Goal: Task Accomplishment & Management: Complete application form

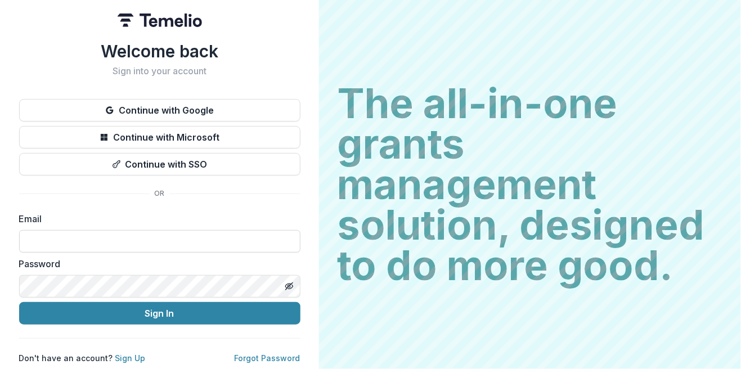
click at [48, 234] on input at bounding box center [159, 241] width 281 height 23
click at [82, 237] on input "**********" at bounding box center [159, 241] width 281 height 23
click at [180, 233] on input "**********" at bounding box center [159, 241] width 281 height 23
type input "*"
type input "**********"
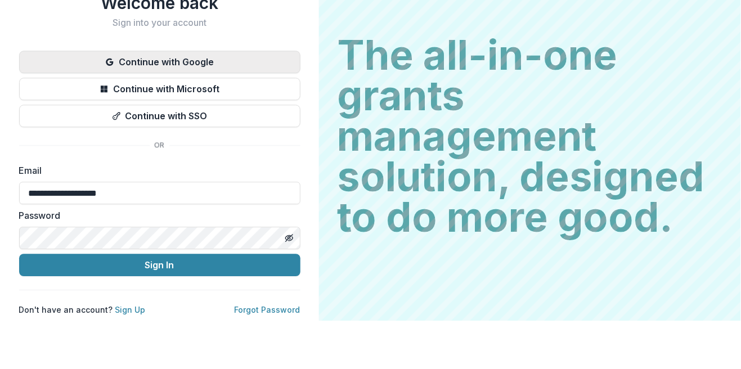
click at [104, 111] on button "Continue with Google" at bounding box center [159, 110] width 281 height 23
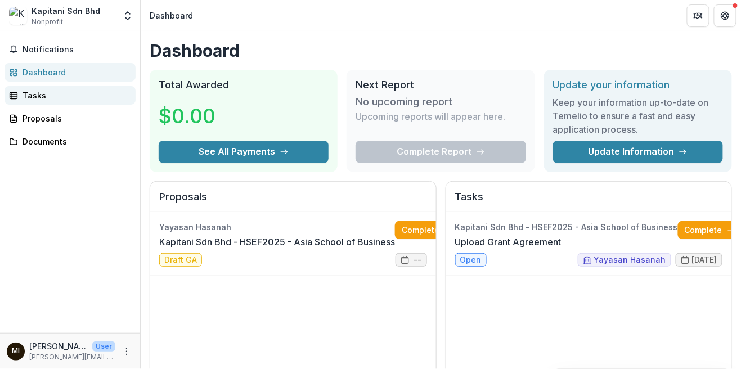
click at [39, 91] on div "Tasks" at bounding box center [75, 96] width 104 height 12
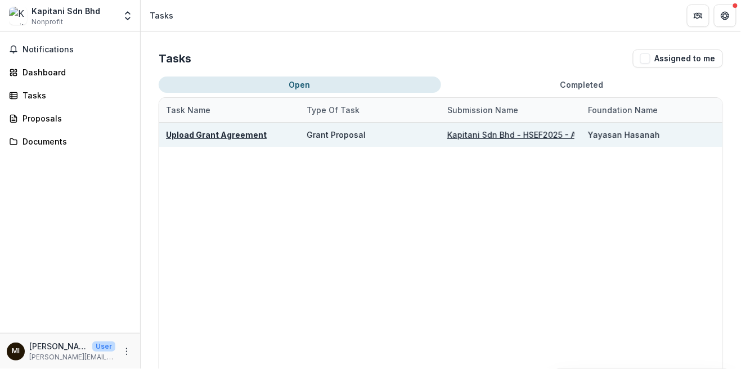
click at [546, 137] on u "Kapitani Sdn Bhd - HSEF2025 - Asia School of Business" at bounding box center [557, 135] width 219 height 10
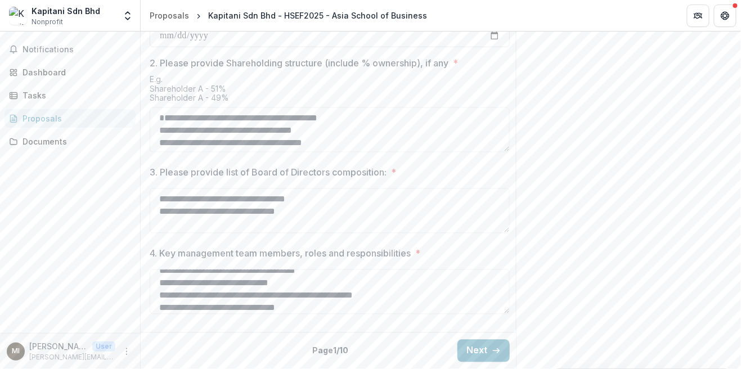
scroll to position [24, 0]
click at [480, 348] on button "Next" at bounding box center [484, 351] width 52 height 23
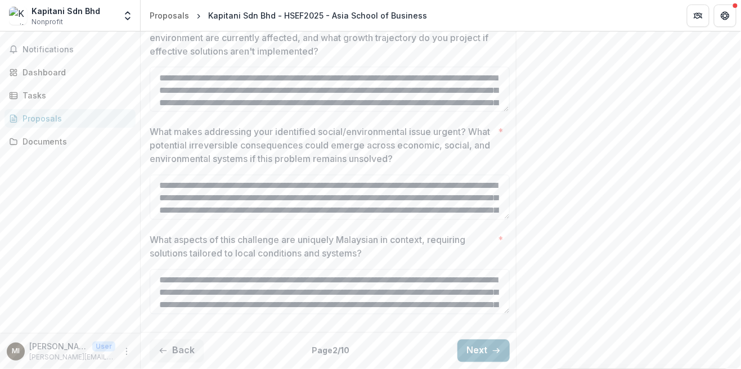
scroll to position [522, 0]
click at [493, 351] on icon "button" at bounding box center [496, 351] width 9 height 9
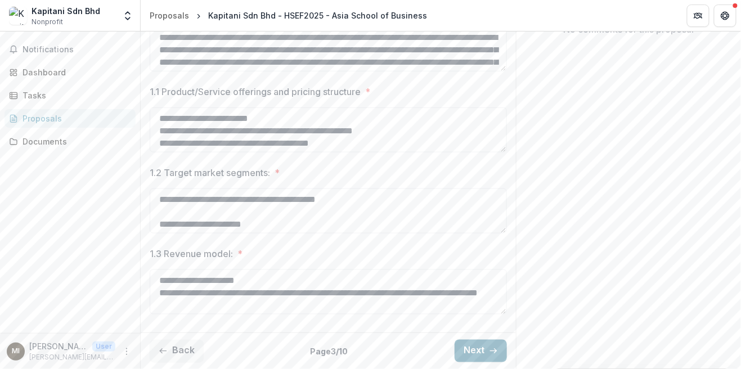
scroll to position [303, 0]
click at [482, 354] on button "Next" at bounding box center [481, 351] width 52 height 23
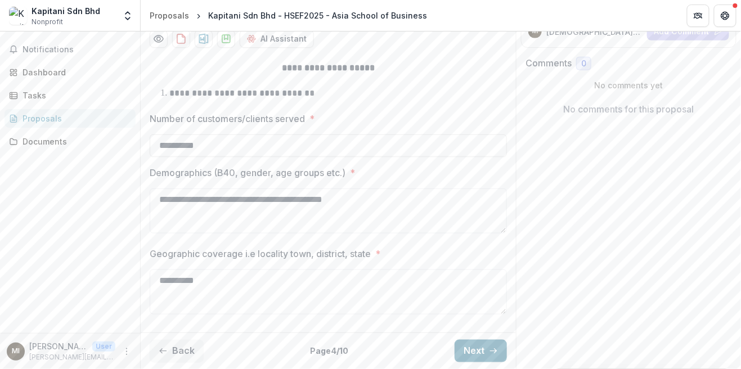
click at [483, 355] on button "Next" at bounding box center [481, 351] width 52 height 23
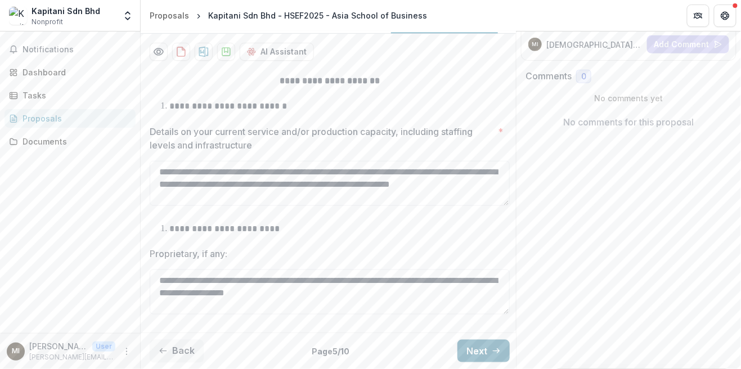
scroll to position [213, 0]
click at [38, 75] on div "Dashboard" at bounding box center [75, 72] width 104 height 12
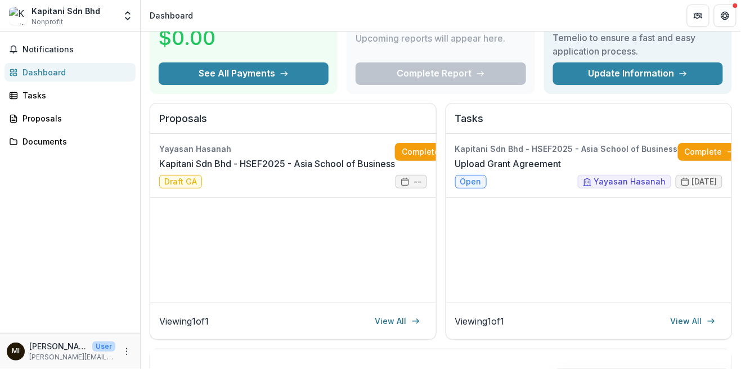
scroll to position [78, 0]
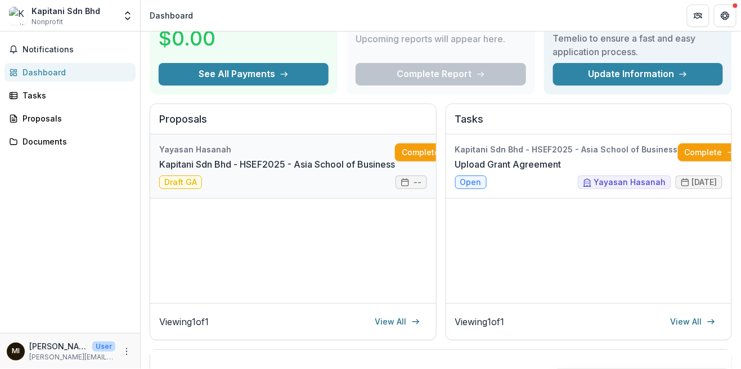
click at [292, 167] on link "Kapitani Sdn Bhd - HSEF2025 - Asia School of Business" at bounding box center [277, 165] width 236 height 14
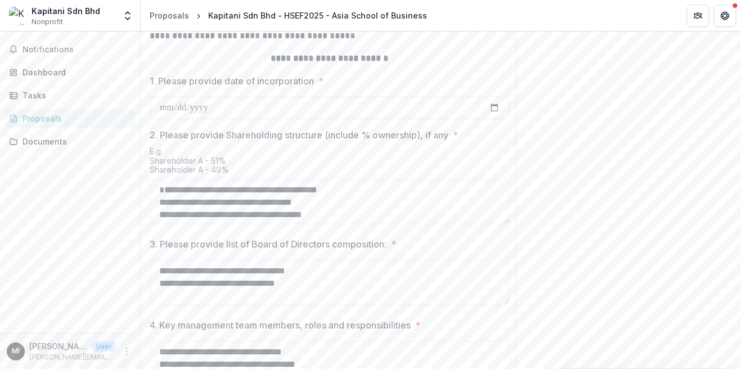
scroll to position [562, 0]
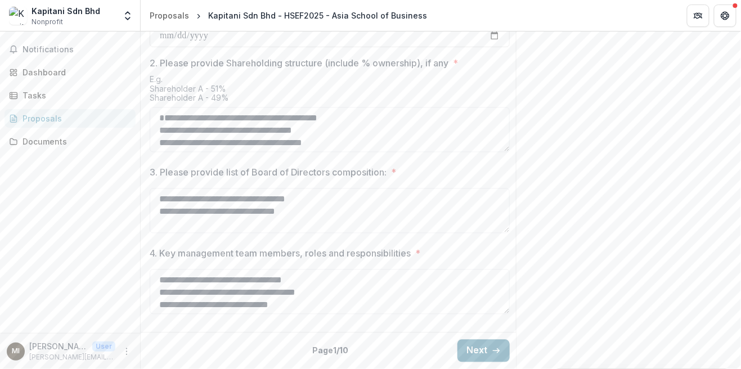
click at [483, 356] on button "Next" at bounding box center [484, 351] width 52 height 23
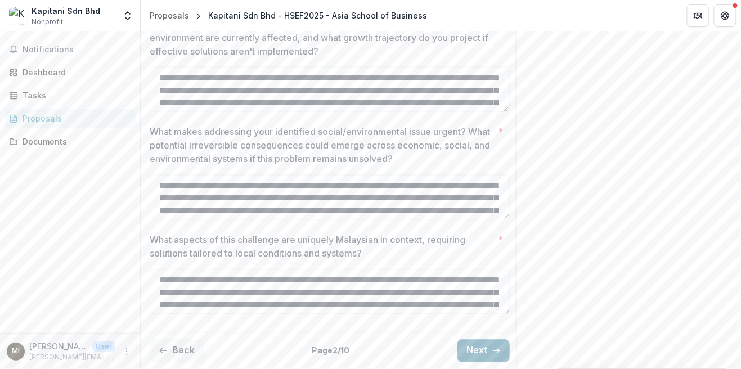
click at [484, 355] on button "Next" at bounding box center [484, 351] width 52 height 23
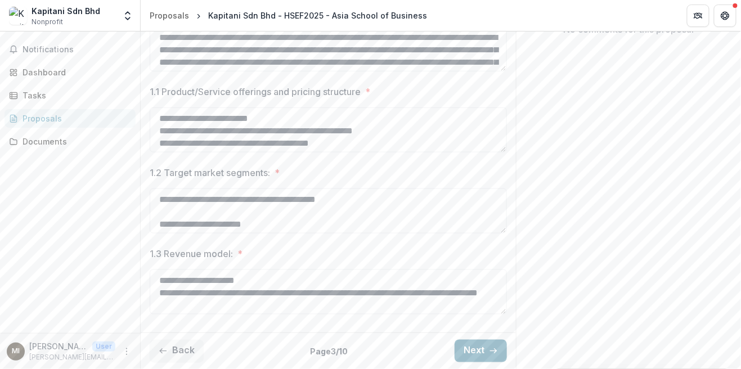
click at [482, 359] on button "Next" at bounding box center [481, 351] width 52 height 23
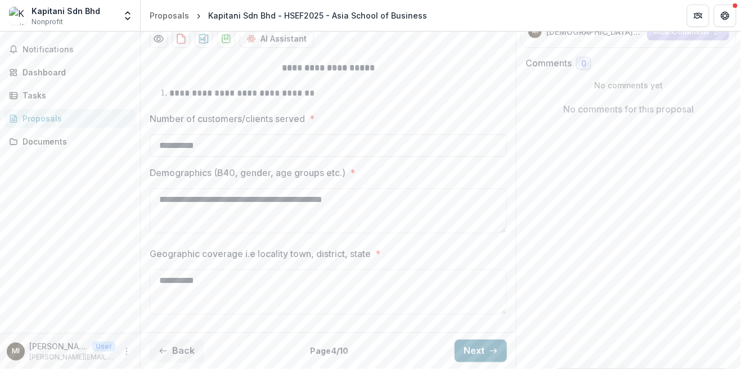
click at [482, 359] on button "Next" at bounding box center [481, 351] width 52 height 23
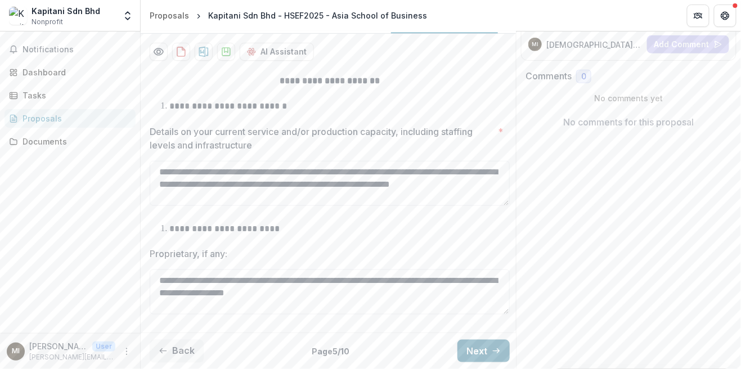
click at [483, 355] on button "Next" at bounding box center [484, 351] width 52 height 23
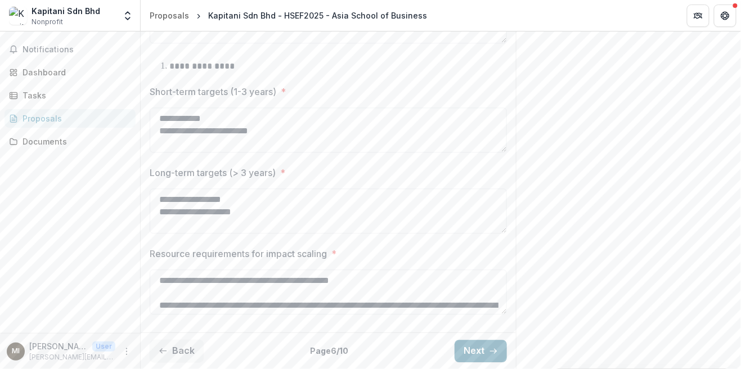
click at [482, 358] on button "Next" at bounding box center [481, 351] width 52 height 23
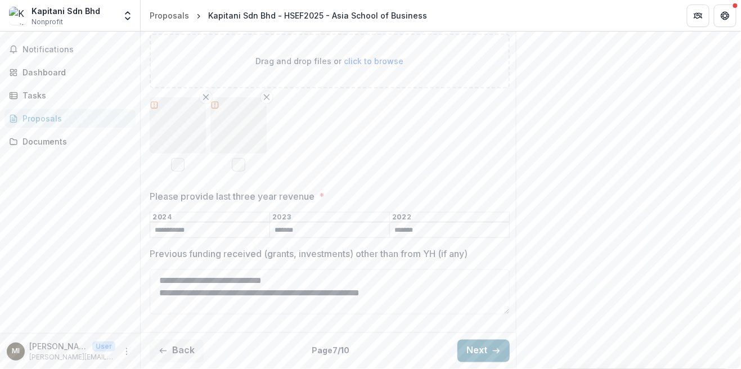
scroll to position [329, 0]
click at [485, 357] on button "Next" at bounding box center [484, 351] width 52 height 23
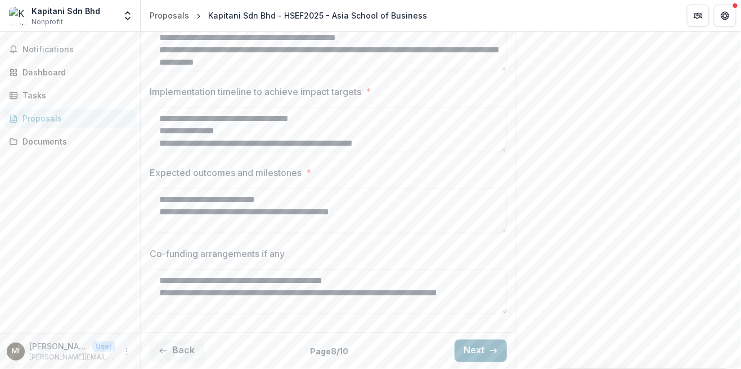
click at [483, 351] on button "Next" at bounding box center [481, 351] width 52 height 23
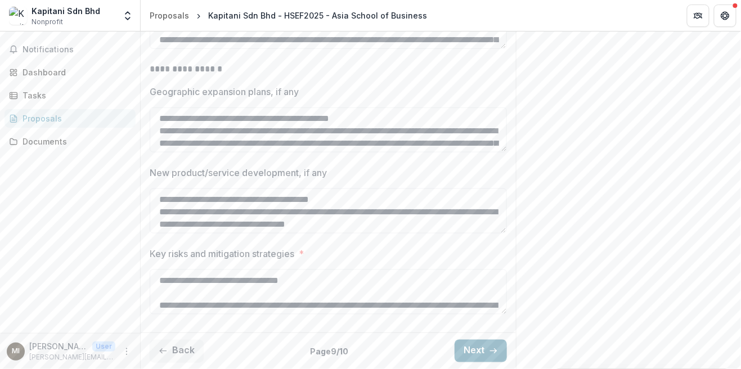
scroll to position [326, 0]
click at [39, 75] on div "Dashboard" at bounding box center [75, 72] width 104 height 12
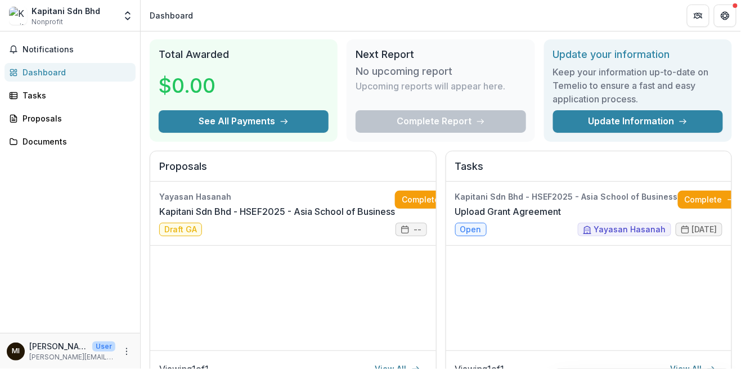
scroll to position [63, 0]
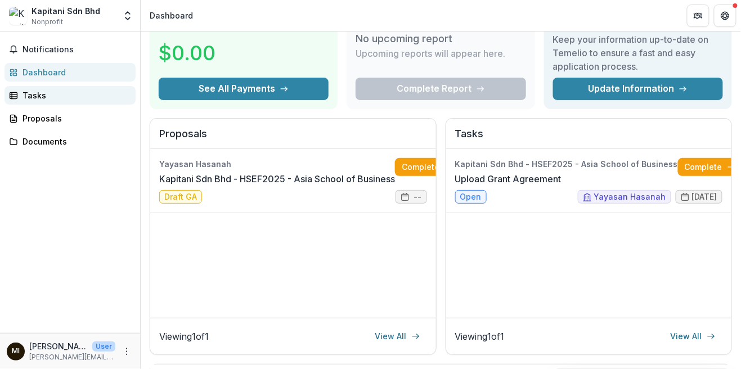
click at [40, 99] on div "Tasks" at bounding box center [75, 96] width 104 height 12
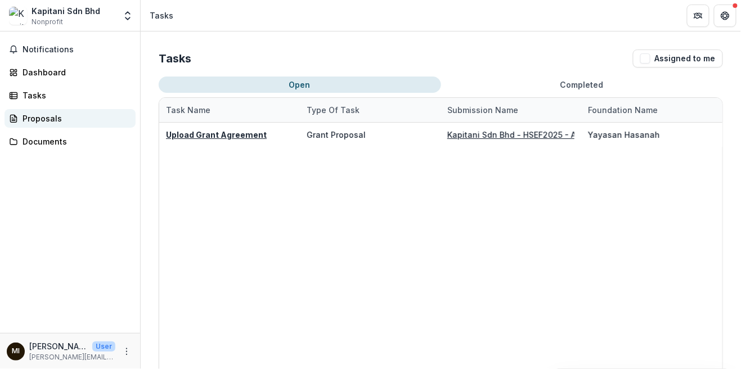
click at [42, 118] on div "Proposals" at bounding box center [75, 119] width 104 height 12
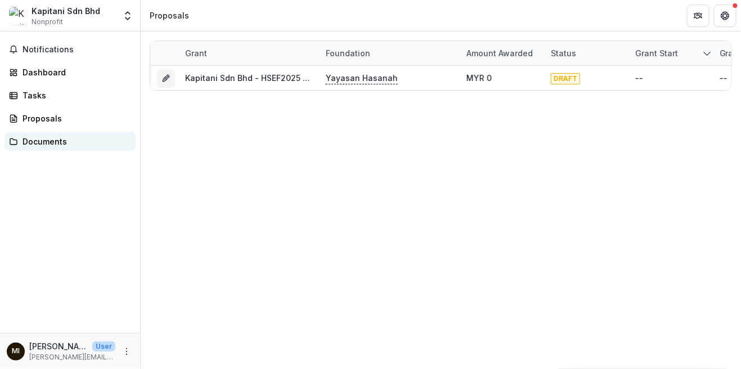
click at [38, 142] on div "Documents" at bounding box center [75, 142] width 104 height 12
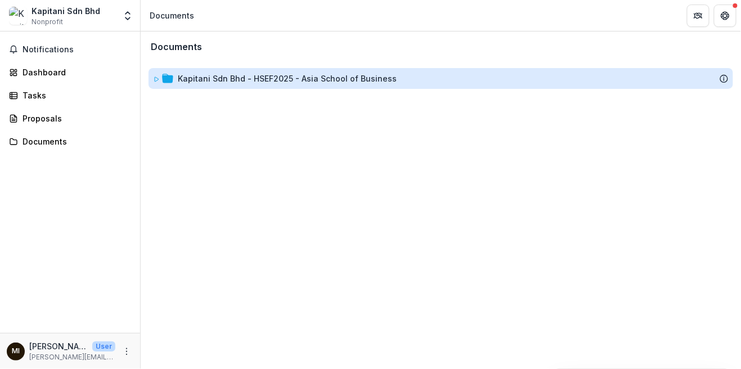
click at [386, 78] on div "Kapitani Sdn Bhd - HSEF2025 - Asia School of Business" at bounding box center [287, 79] width 219 height 12
